Goal: Transaction & Acquisition: Purchase product/service

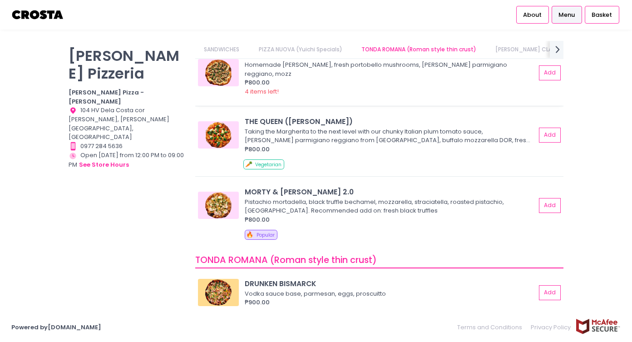
scroll to position [132, 0]
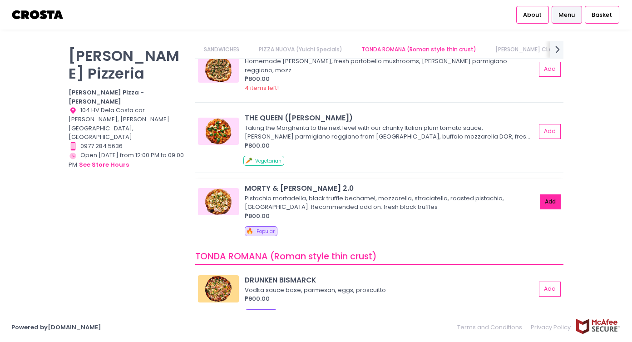
click at [549, 196] on button "Add" at bounding box center [550, 201] width 21 height 15
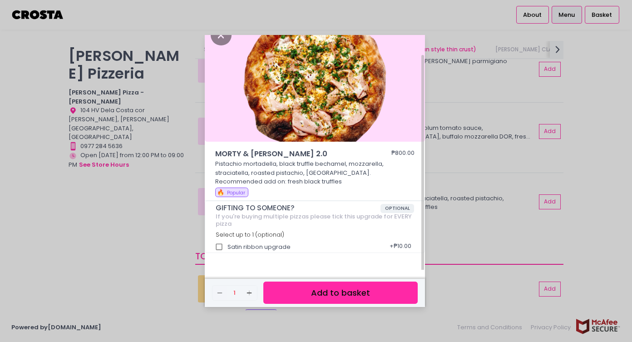
scroll to position [19, 0]
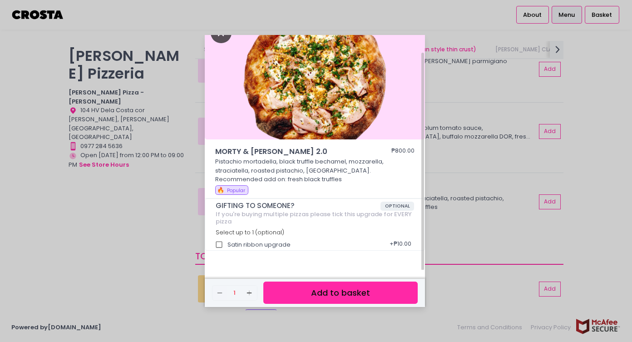
click at [220, 40] on icon "Close" at bounding box center [221, 33] width 21 height 20
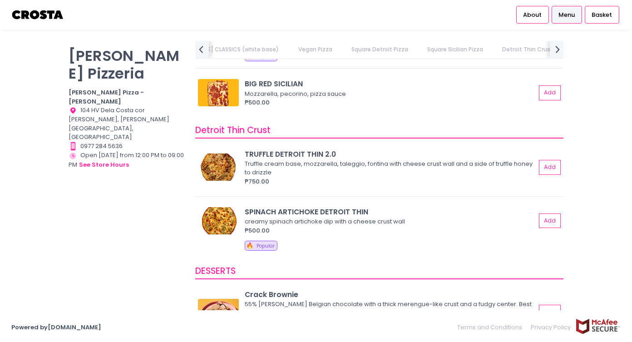
scroll to position [1595, 0]
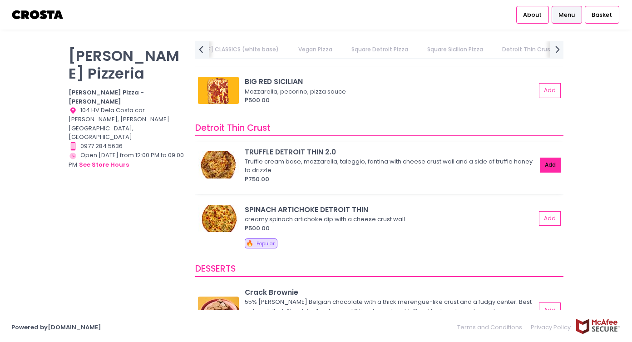
click at [551, 158] on button "Add" at bounding box center [550, 165] width 21 height 15
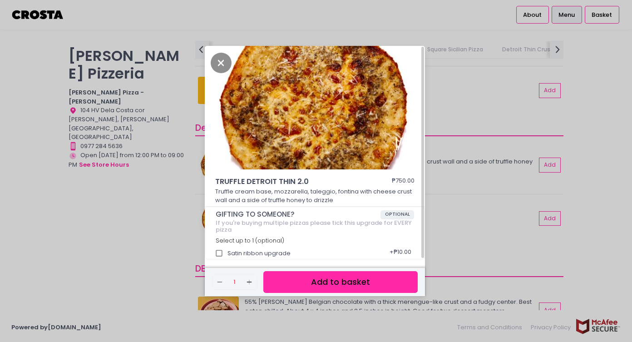
scroll to position [2, 0]
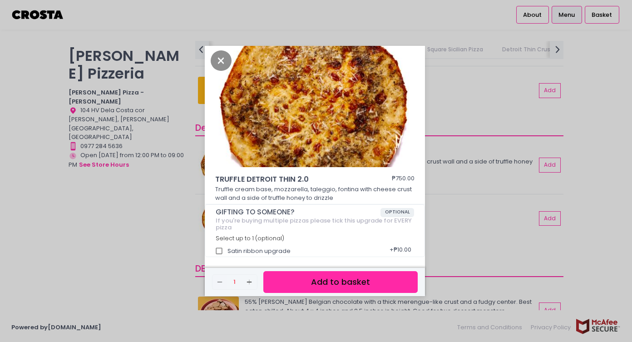
click at [316, 287] on button "Add to basket" at bounding box center [340, 282] width 154 height 22
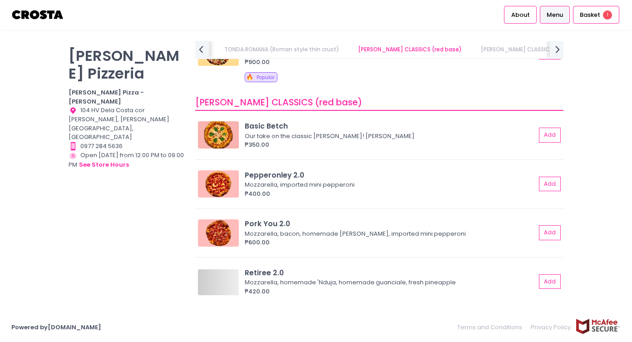
scroll to position [0, 0]
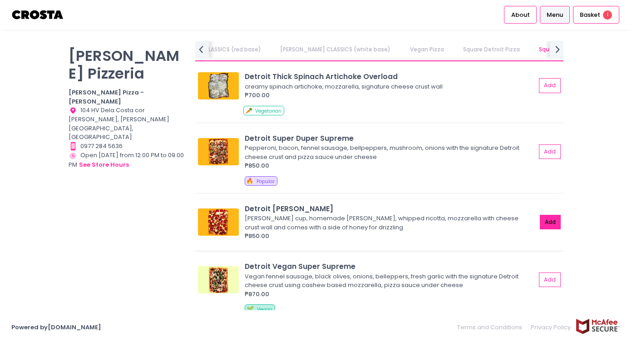
click at [548, 224] on button "Add" at bounding box center [550, 222] width 21 height 15
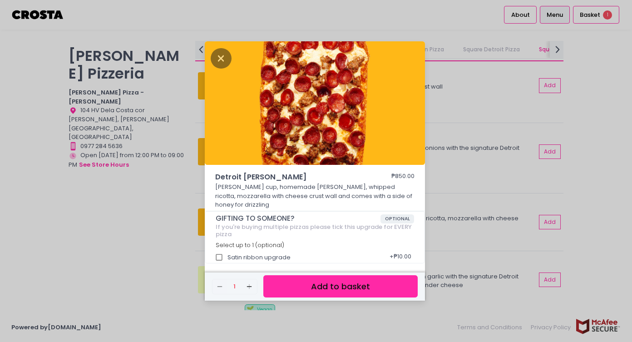
click at [363, 285] on button "Add to basket" at bounding box center [340, 286] width 154 height 22
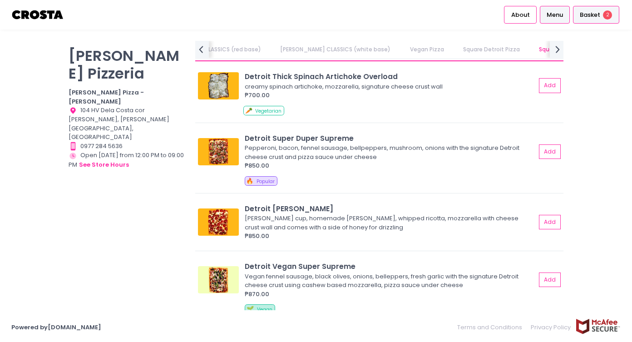
click at [588, 16] on span "Basket" at bounding box center [590, 14] width 20 height 9
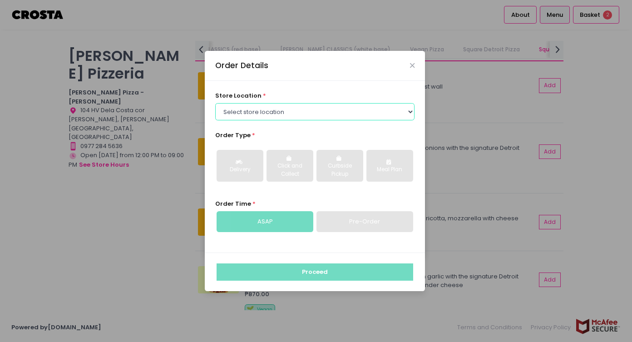
click at [242, 112] on select "Select store location Crosta Pizza - Salcedo Crosta Pizza - San Juan" at bounding box center [315, 111] width 200 height 17
select select "5fabb2e53664a8677beaeb89"
click at [215, 103] on select "Select store location Crosta Pizza - Salcedo Crosta Pizza - San Juan" at bounding box center [315, 111] width 200 height 17
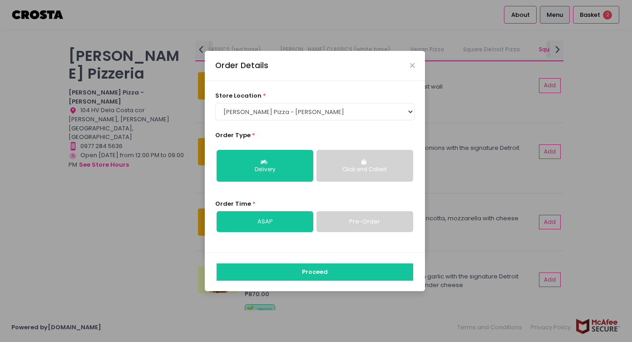
click at [345, 174] on button "Click and Collect" at bounding box center [364, 166] width 97 height 32
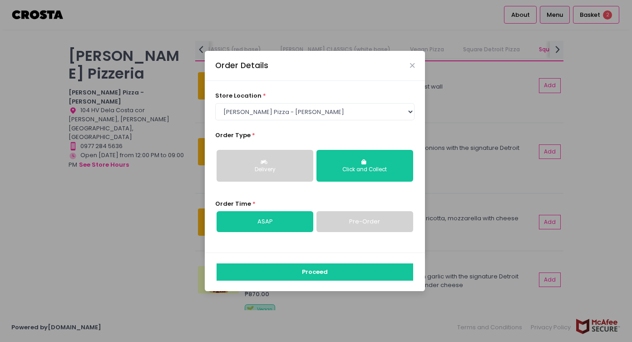
click at [339, 226] on link "Pre-Order" at bounding box center [364, 221] width 97 height 21
select select "2025-09-01"
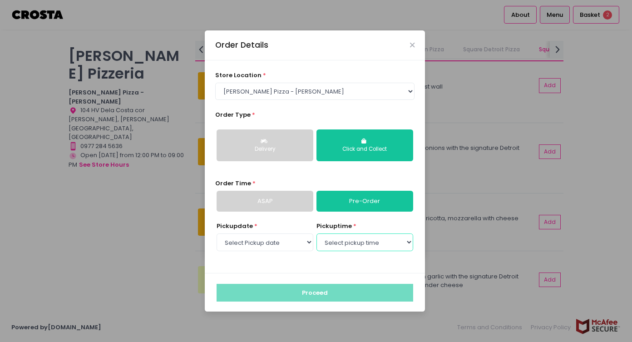
click at [333, 240] on select "Select pickup time 05:00 PM - 05:30 PM 05:30 PM - 06:00 PM 06:00 PM - 06:30 PM …" at bounding box center [364, 241] width 97 height 17
select select "18:00"
click at [316, 233] on select "Select pickup time 05:00 PM - 05:30 PM 05:30 PM - 06:00 PM 06:00 PM - 06:30 PM …" at bounding box center [364, 241] width 97 height 17
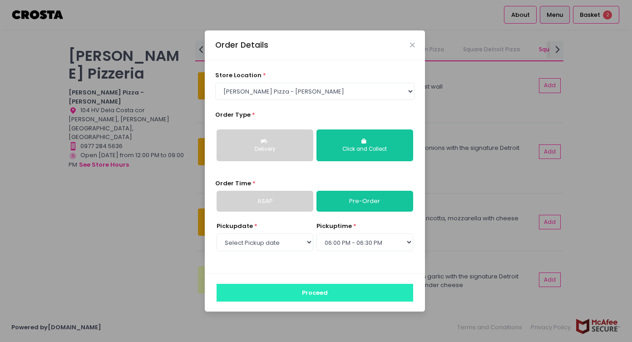
click at [289, 293] on button "Proceed" at bounding box center [315, 292] width 197 height 17
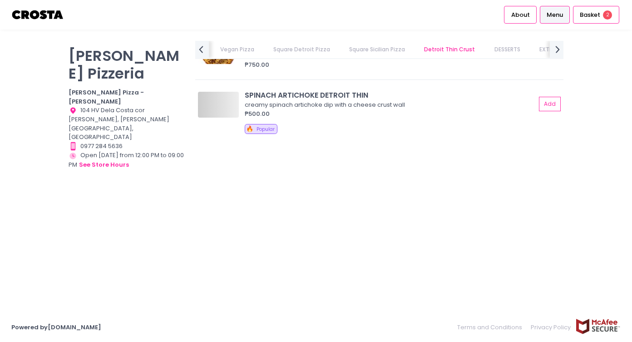
scroll to position [2031, 0]
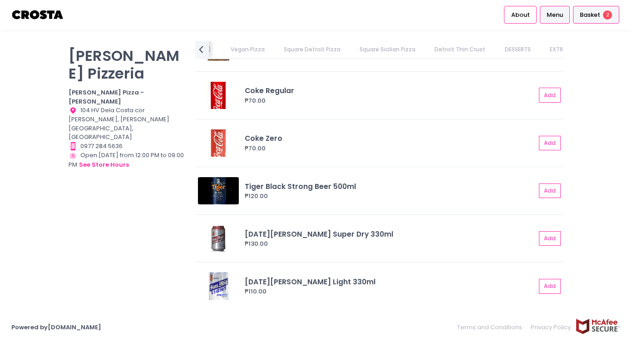
click at [596, 3] on li "Basket 2" at bounding box center [595, 15] width 49 height 30
click at [598, 15] on span "Basket" at bounding box center [590, 14] width 20 height 9
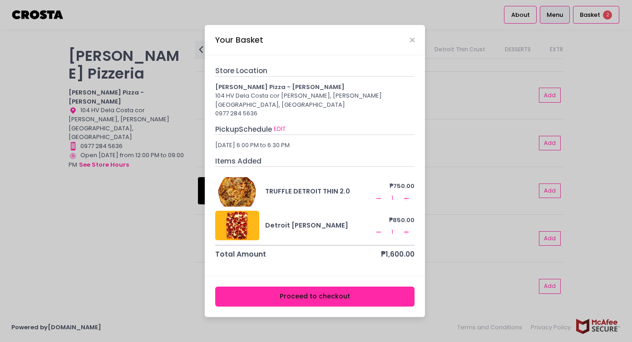
click at [287, 293] on button "Proceed to checkout" at bounding box center [315, 296] width 200 height 20
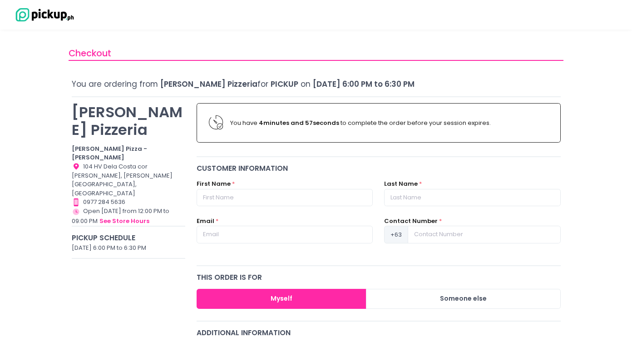
scroll to position [22, 0]
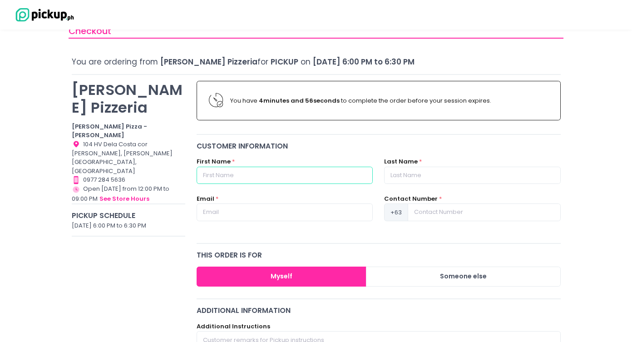
click at [218, 178] on input "text" at bounding box center [285, 175] width 176 height 17
type input "Paula Andrea"
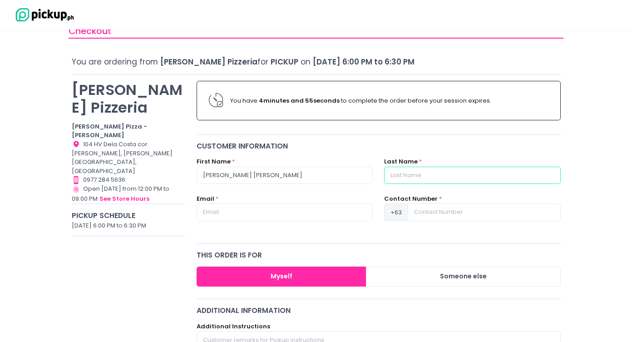
type input "Cruz"
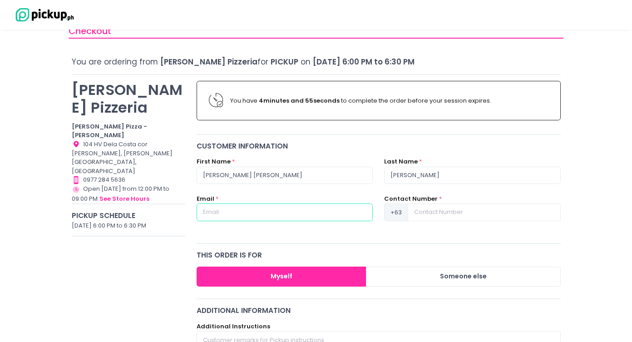
type input "paulaandrea_cruz@yahoo.com"
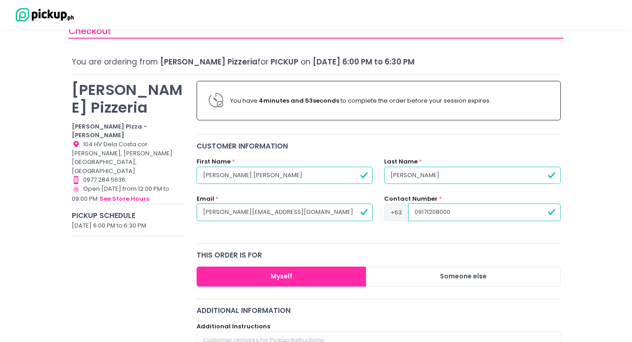
click at [418, 213] on input "09171208000" at bounding box center [484, 211] width 152 height 17
type input "9171208000"
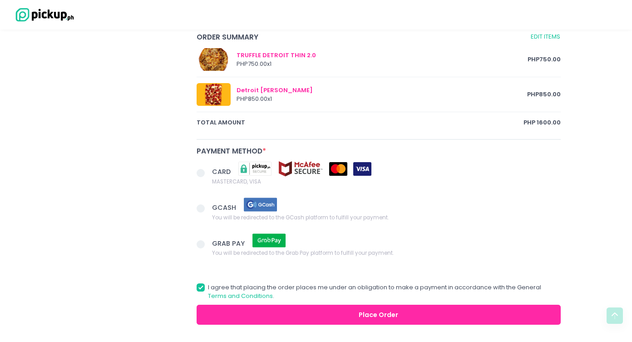
scroll to position [467, 0]
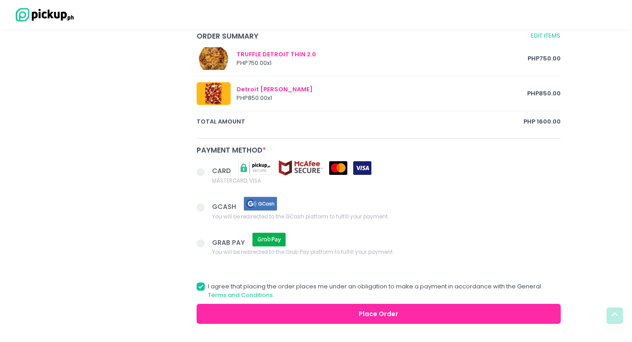
click at [199, 172] on span at bounding box center [201, 172] width 8 height 8
click at [208, 172] on input "CARD MASTERCARD, VISA" at bounding box center [211, 171] width 6 height 6
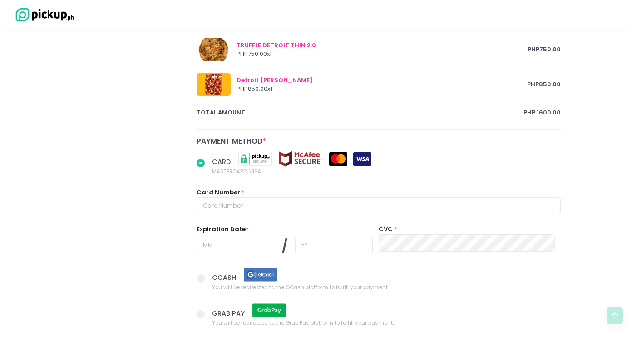
scroll to position [483, 0]
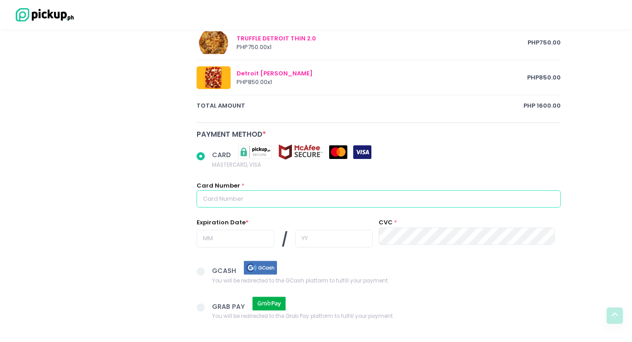
click at [229, 202] on input "text" at bounding box center [379, 198] width 364 height 17
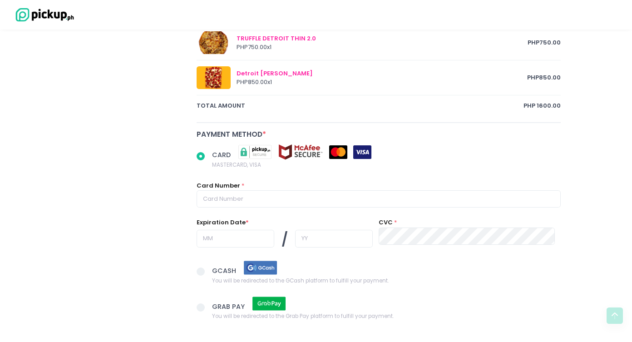
radio input "true"
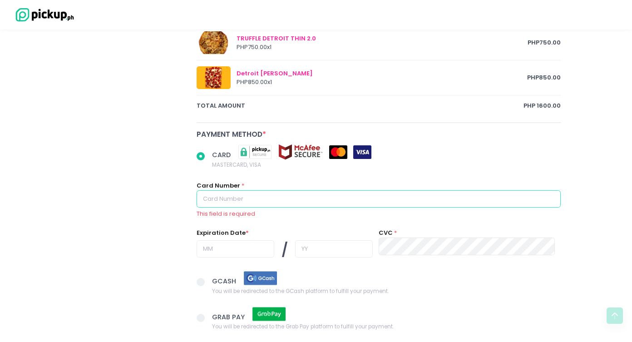
type input "5454200125639811"
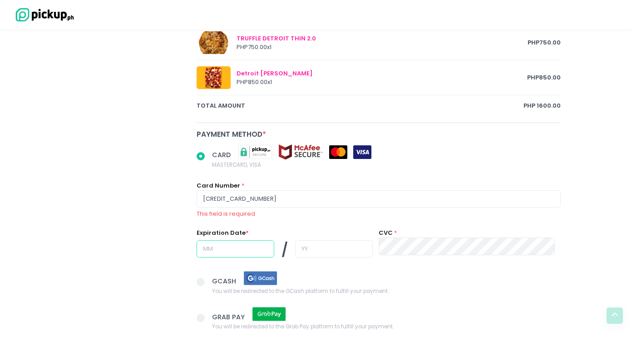
type input "10"
type input "26"
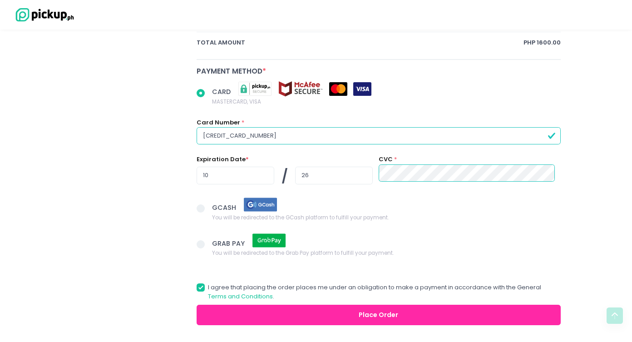
scroll to position [582, 0]
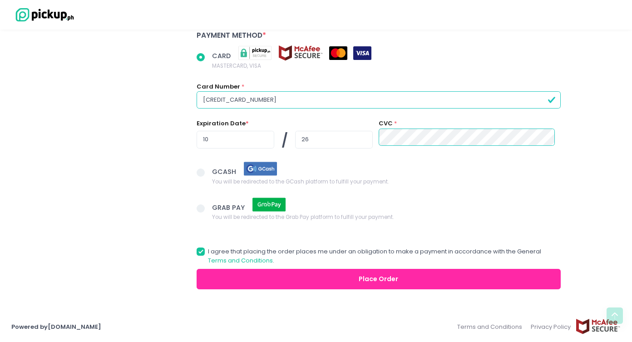
click at [306, 281] on button "Place Order" at bounding box center [379, 279] width 364 height 20
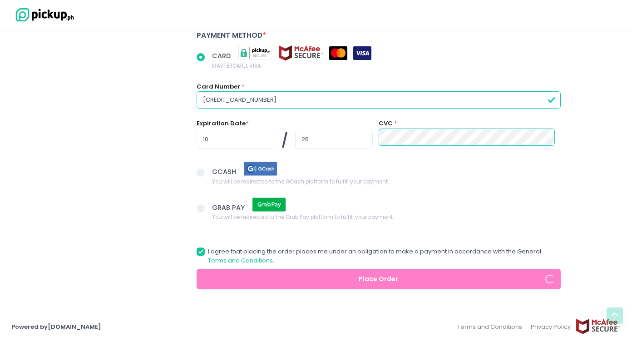
radio input "true"
